Goal: Task Accomplishment & Management: Complete application form

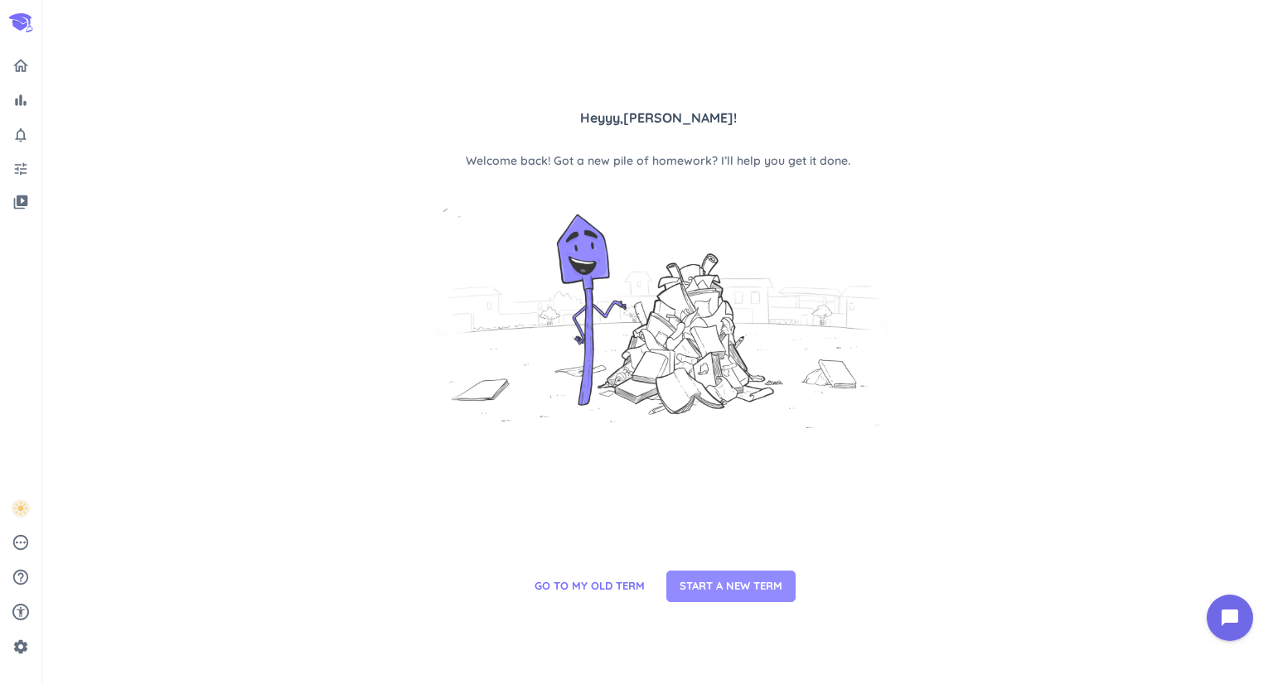
click at [719, 578] on span "START A NEW TERM" at bounding box center [730, 586] width 103 height 17
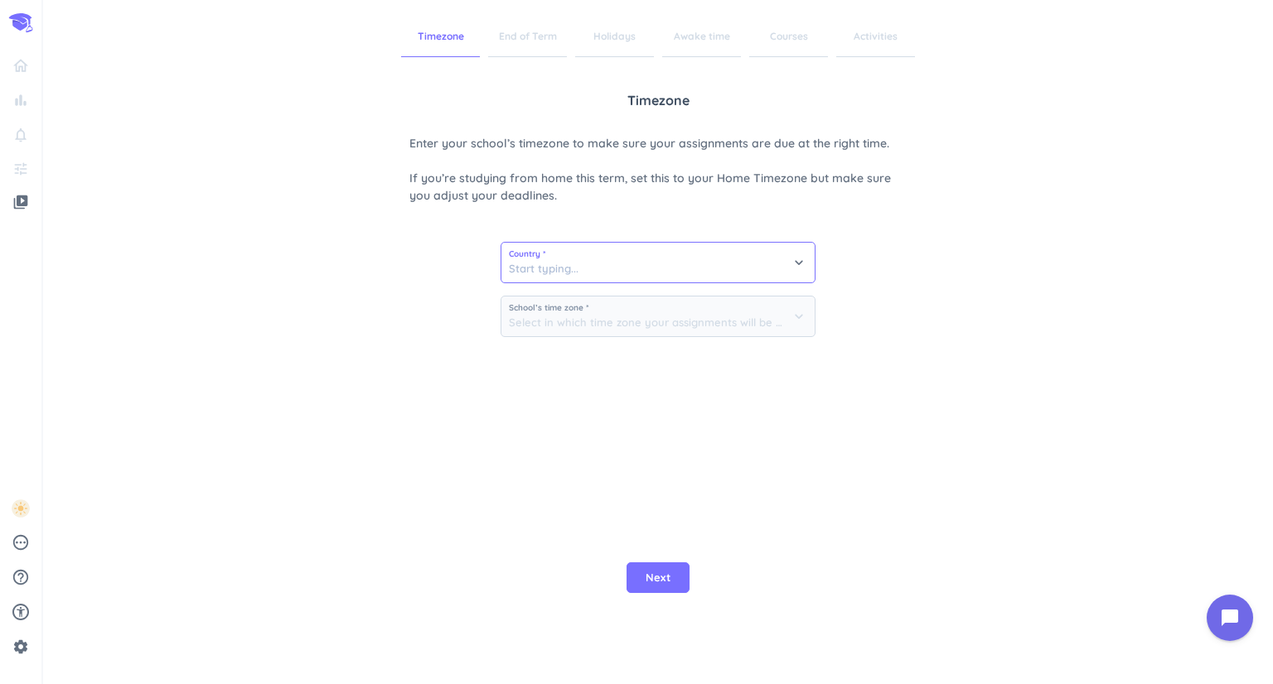
click at [573, 278] on input at bounding box center [657, 263] width 313 height 40
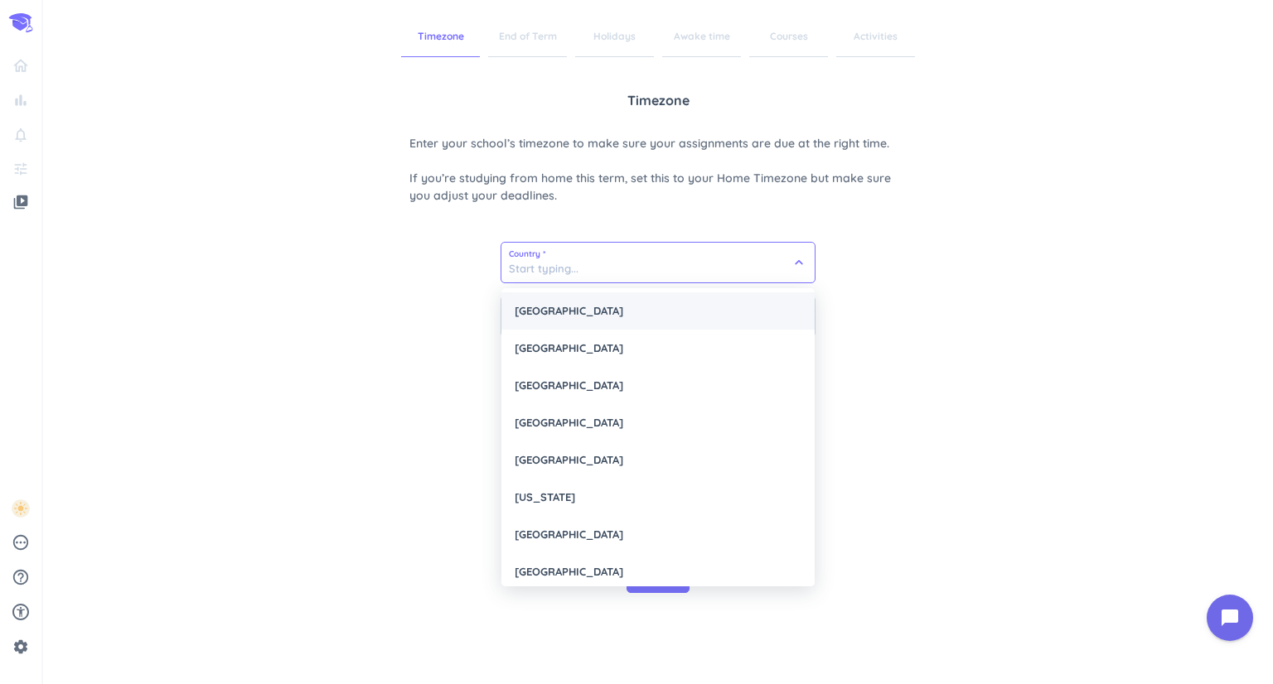
click at [563, 309] on div "[GEOGRAPHIC_DATA]" at bounding box center [657, 310] width 313 height 37
type input "[GEOGRAPHIC_DATA]"
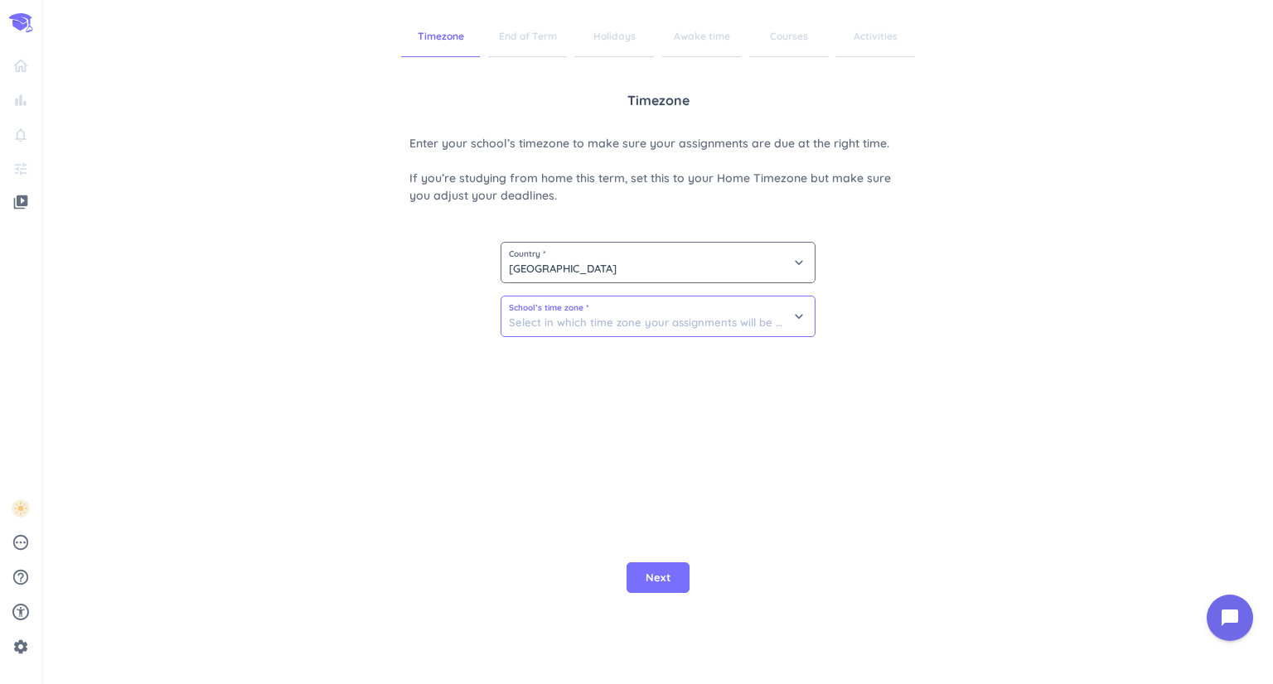
click at [601, 332] on input at bounding box center [657, 317] width 313 height 40
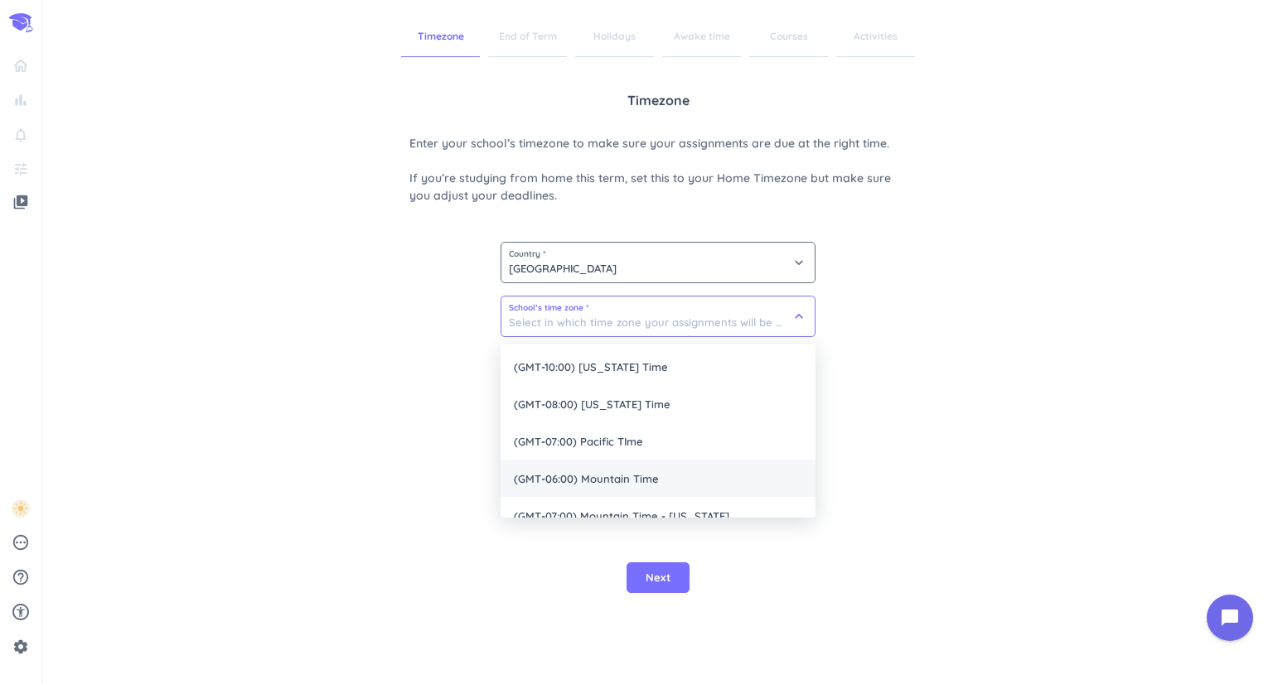
scroll to position [94, 0]
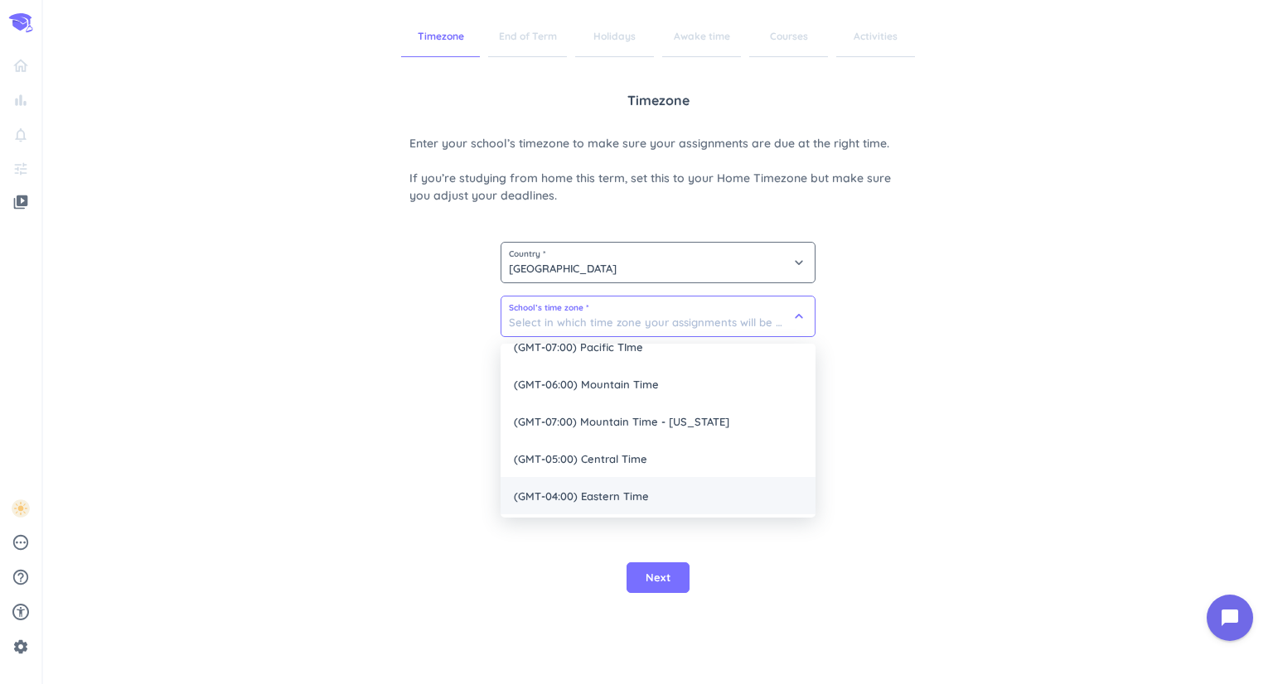
click at [602, 502] on span "(GMT-04:00) Eastern Time" at bounding box center [657, 495] width 315 height 37
type input "(GMT-04:00) Eastern Time"
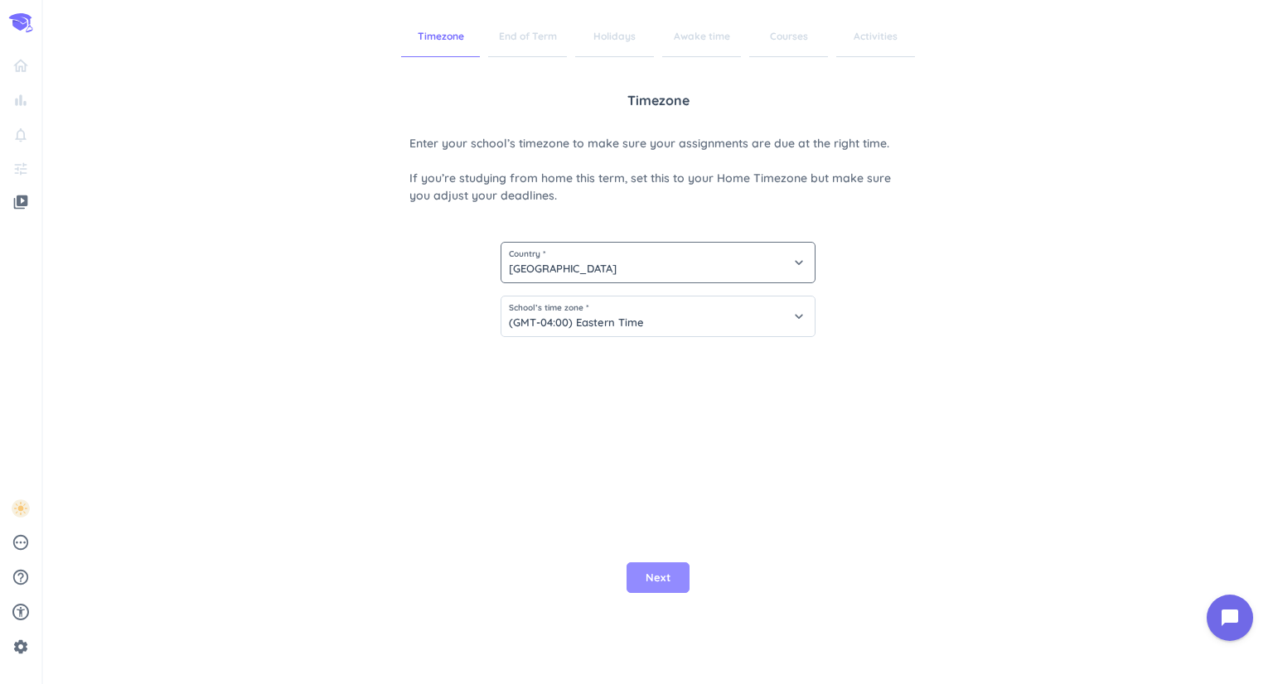
click at [652, 570] on span "Next" at bounding box center [657, 578] width 25 height 17
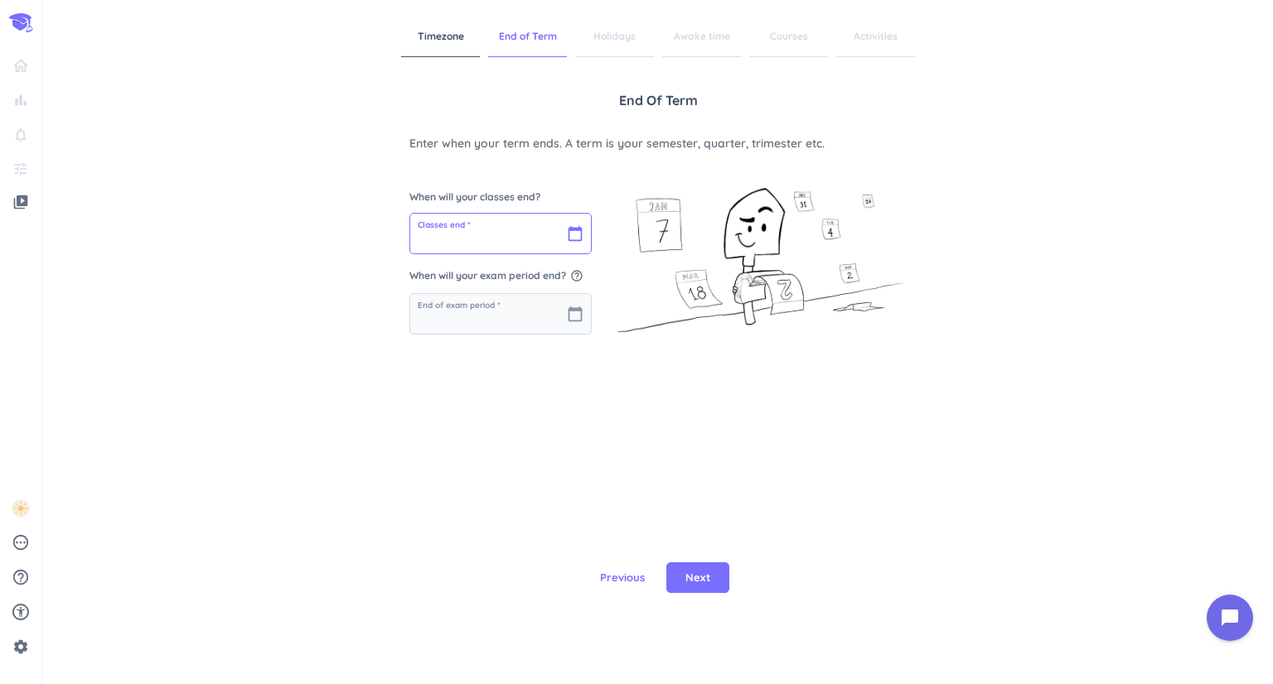
click at [573, 249] on input "text" at bounding box center [500, 234] width 181 height 40
